Goal: Transaction & Acquisition: Book appointment/travel/reservation

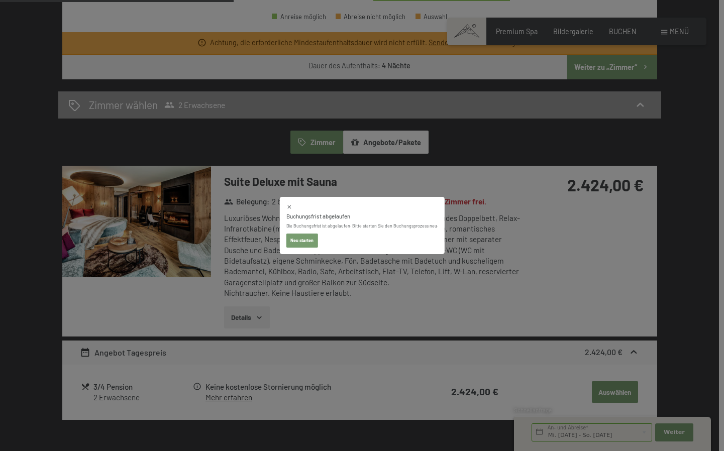
click at [250, 211] on div "Buchungsfrist abgelaufen Die Buchungsfrist ist abgelaufen. Bitte starten Sie de…" at bounding box center [362, 225] width 724 height 451
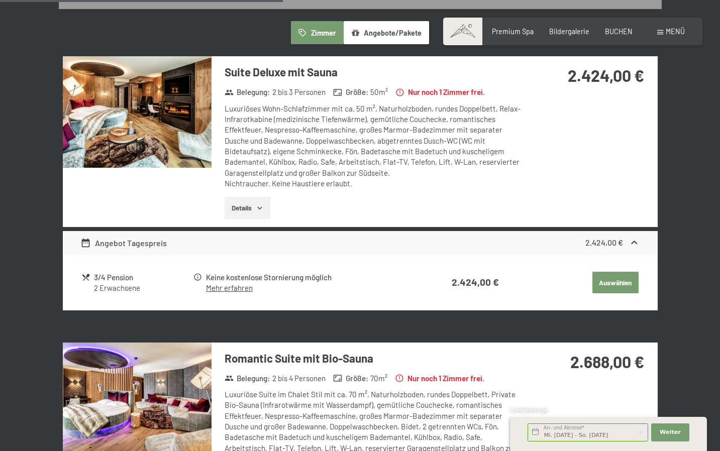
scroll to position [611, 0]
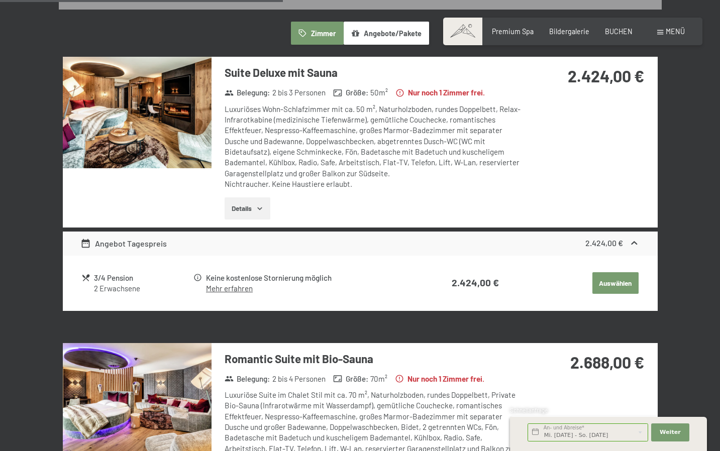
click at [169, 99] on img at bounding box center [137, 113] width 149 height 112
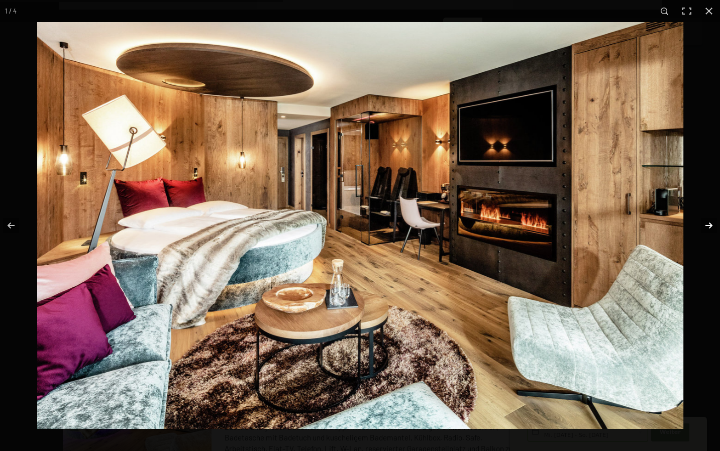
click at [710, 223] on button "button" at bounding box center [702, 226] width 35 height 50
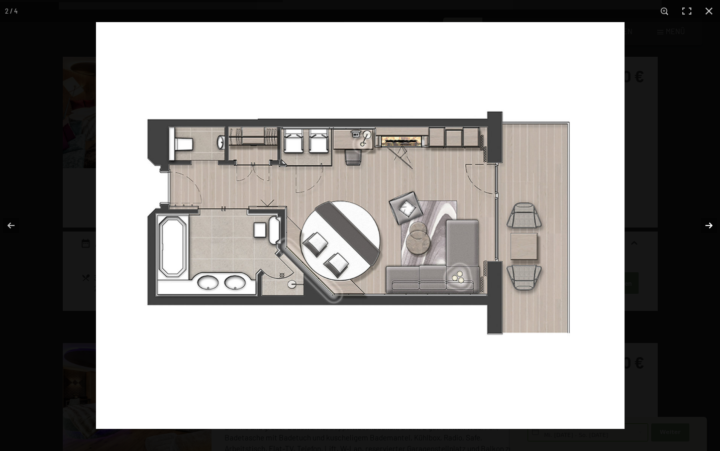
click at [710, 223] on button "button" at bounding box center [702, 226] width 35 height 50
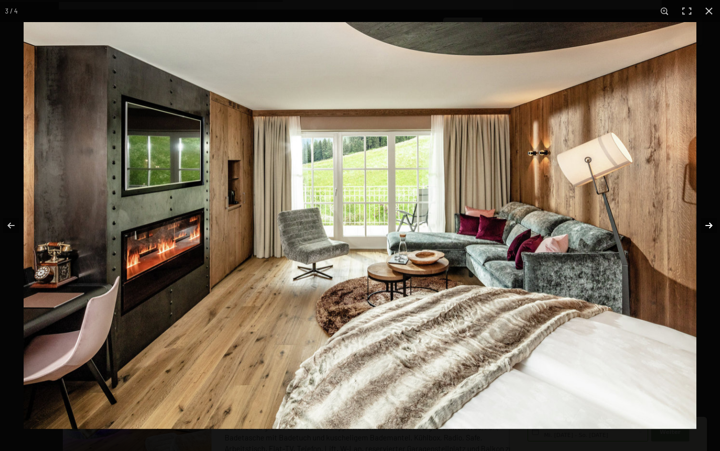
click at [708, 230] on button "button" at bounding box center [702, 226] width 35 height 50
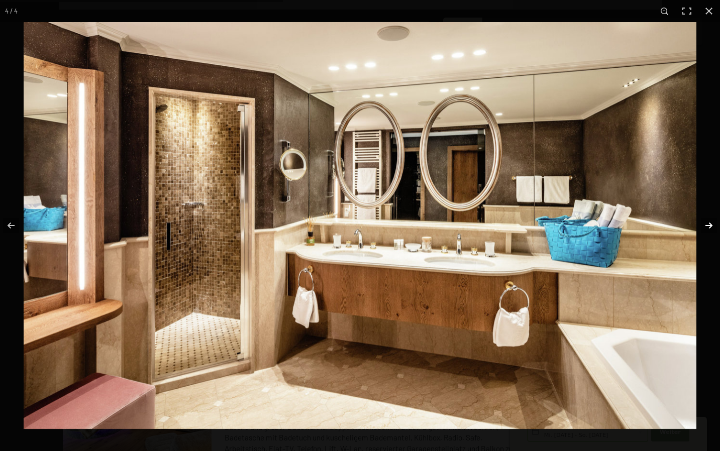
click at [708, 228] on button "button" at bounding box center [702, 226] width 35 height 50
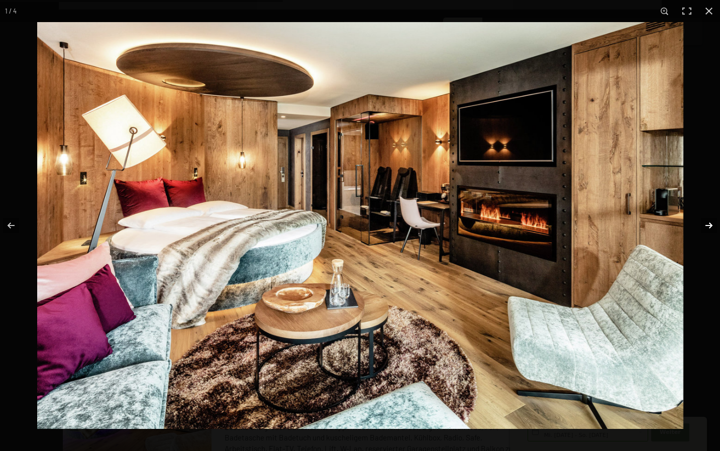
click at [708, 228] on button "button" at bounding box center [702, 226] width 35 height 50
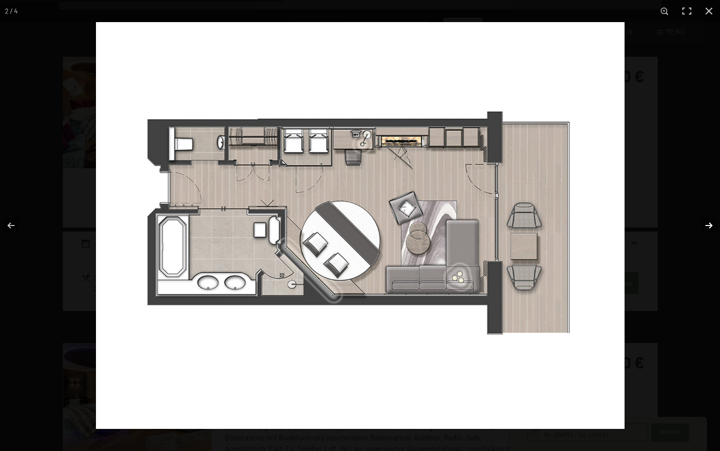
click at [708, 228] on button "button" at bounding box center [702, 226] width 35 height 50
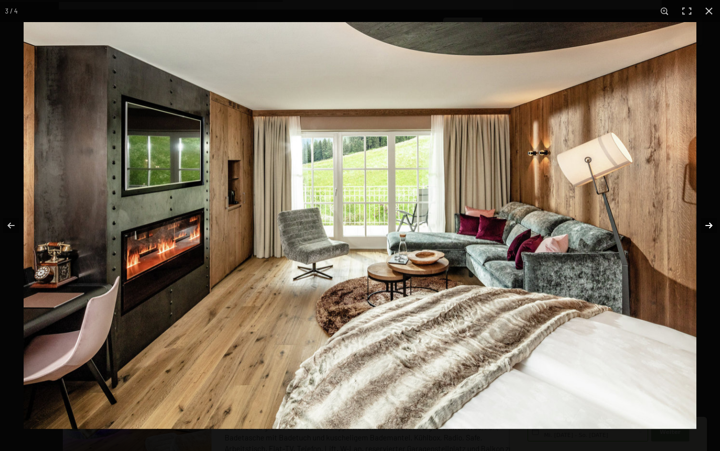
click at [708, 228] on button "button" at bounding box center [702, 226] width 35 height 50
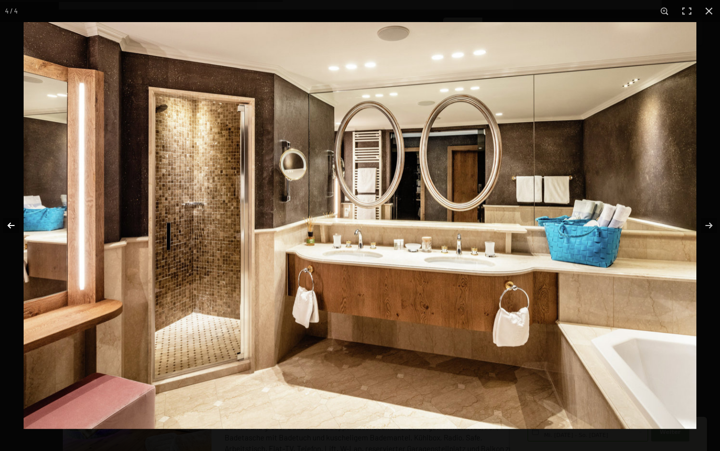
click at [16, 229] on button "button" at bounding box center [17, 226] width 35 height 50
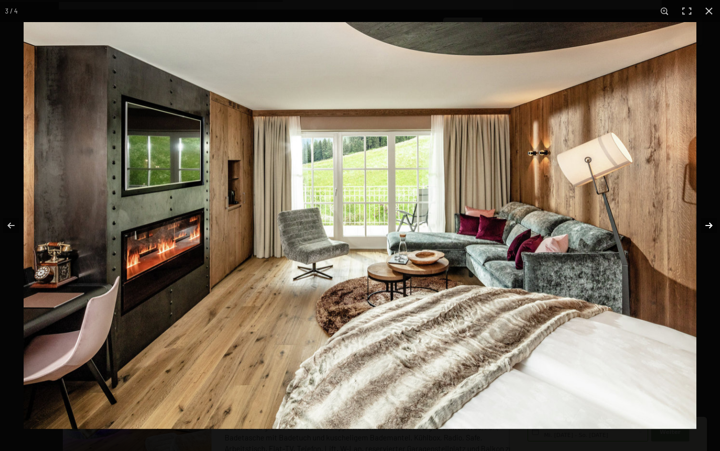
click at [714, 223] on button "button" at bounding box center [702, 226] width 35 height 50
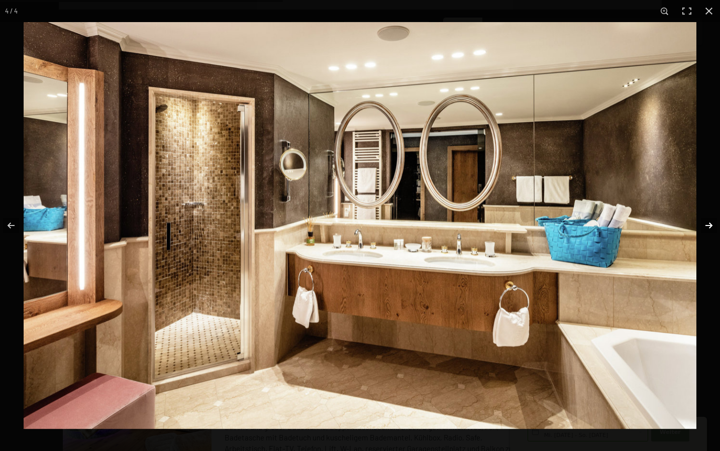
click at [714, 223] on button "button" at bounding box center [702, 226] width 35 height 50
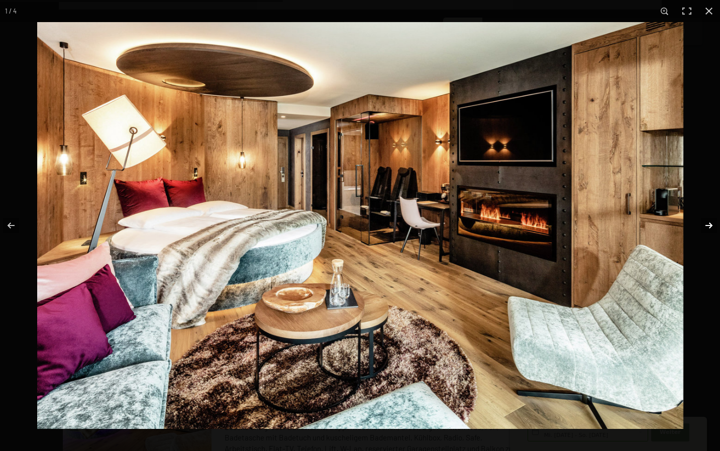
click at [714, 223] on button "button" at bounding box center [702, 226] width 35 height 50
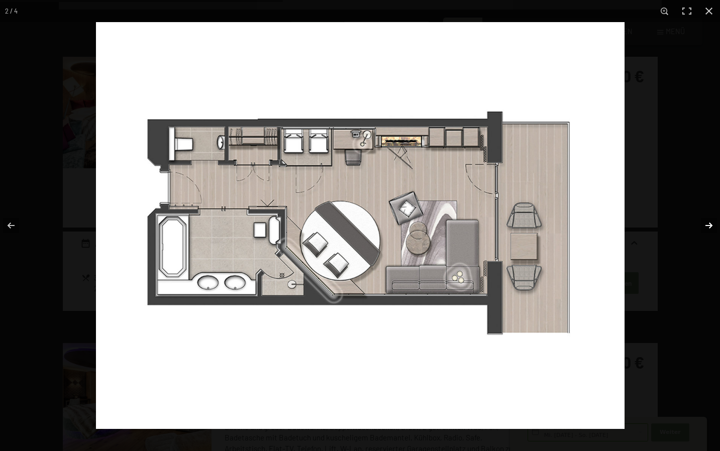
click at [714, 223] on button "button" at bounding box center [702, 226] width 35 height 50
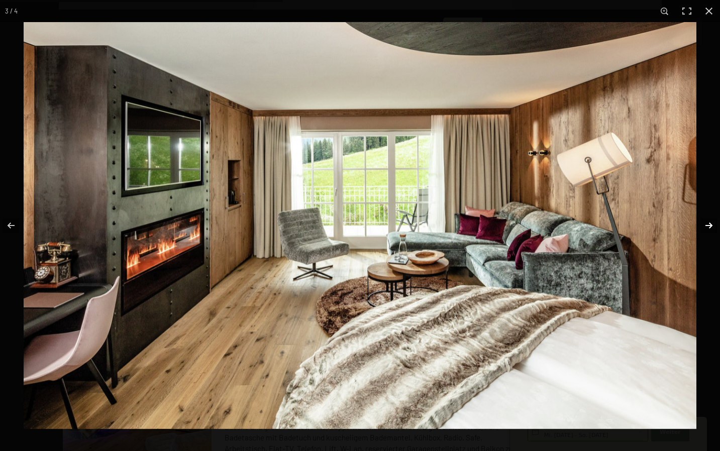
click at [714, 223] on button "button" at bounding box center [702, 226] width 35 height 50
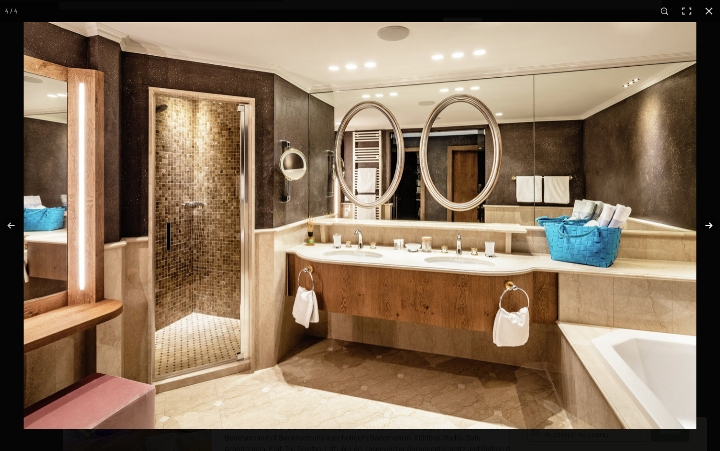
click at [714, 223] on button "button" at bounding box center [702, 226] width 35 height 50
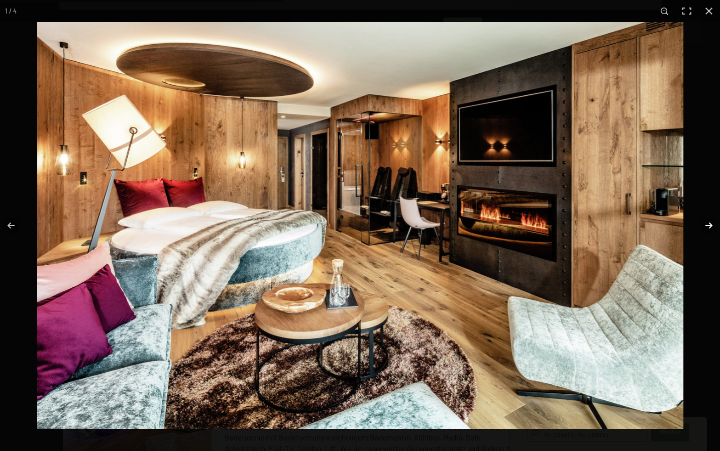
click at [714, 223] on button "button" at bounding box center [702, 226] width 35 height 50
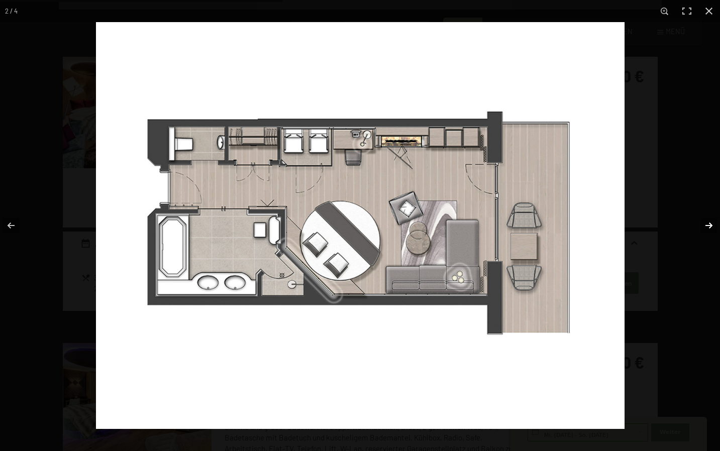
click at [714, 223] on button "button" at bounding box center [702, 226] width 35 height 50
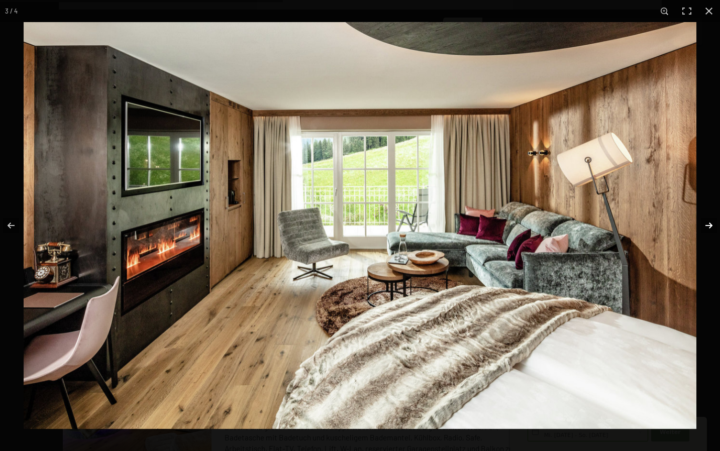
click at [714, 223] on button "button" at bounding box center [702, 226] width 35 height 50
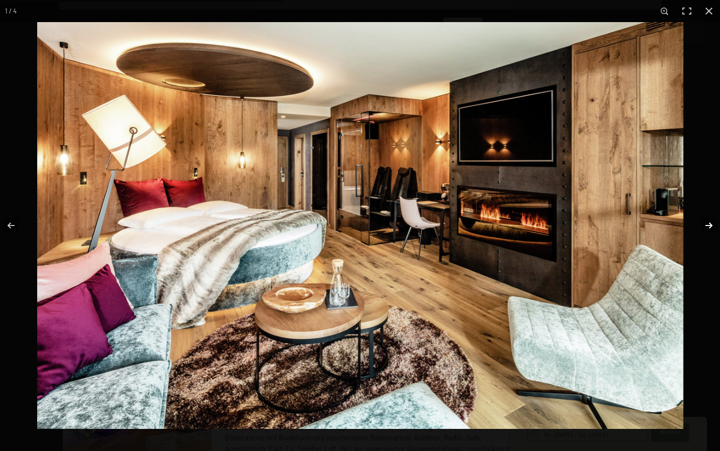
click at [714, 223] on button "button" at bounding box center [702, 226] width 35 height 50
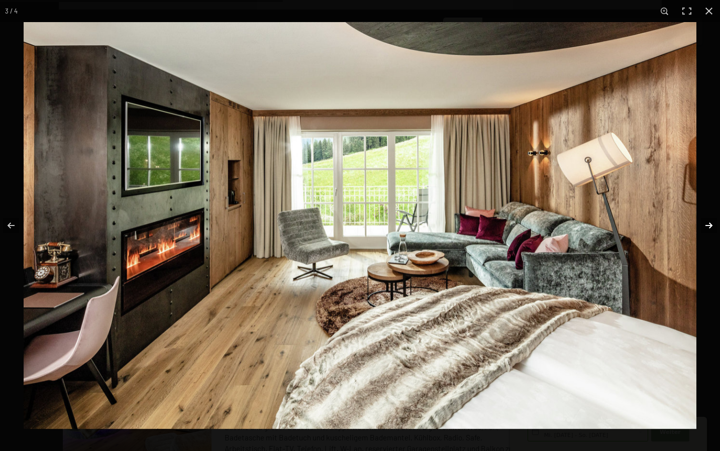
click at [714, 223] on button "button" at bounding box center [702, 226] width 35 height 50
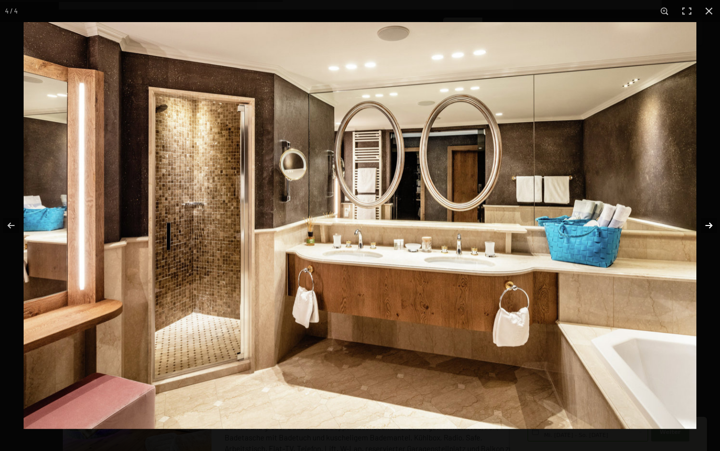
click at [714, 223] on button "button" at bounding box center [702, 226] width 35 height 50
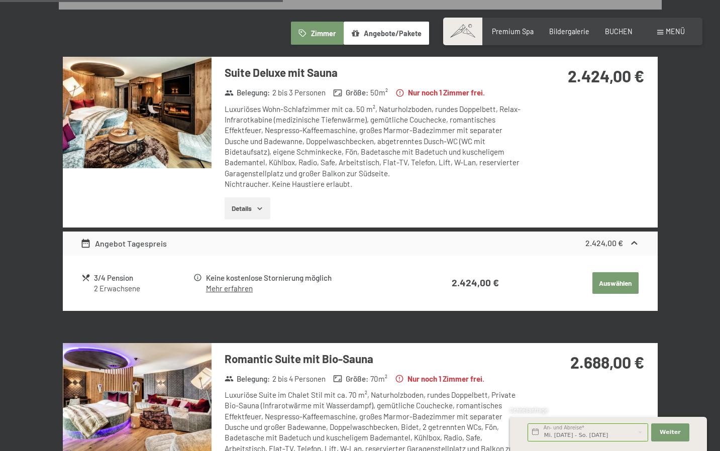
click at [0, 0] on button "button" at bounding box center [0, 0] width 0 height 0
